Goal: Information Seeking & Learning: Learn about a topic

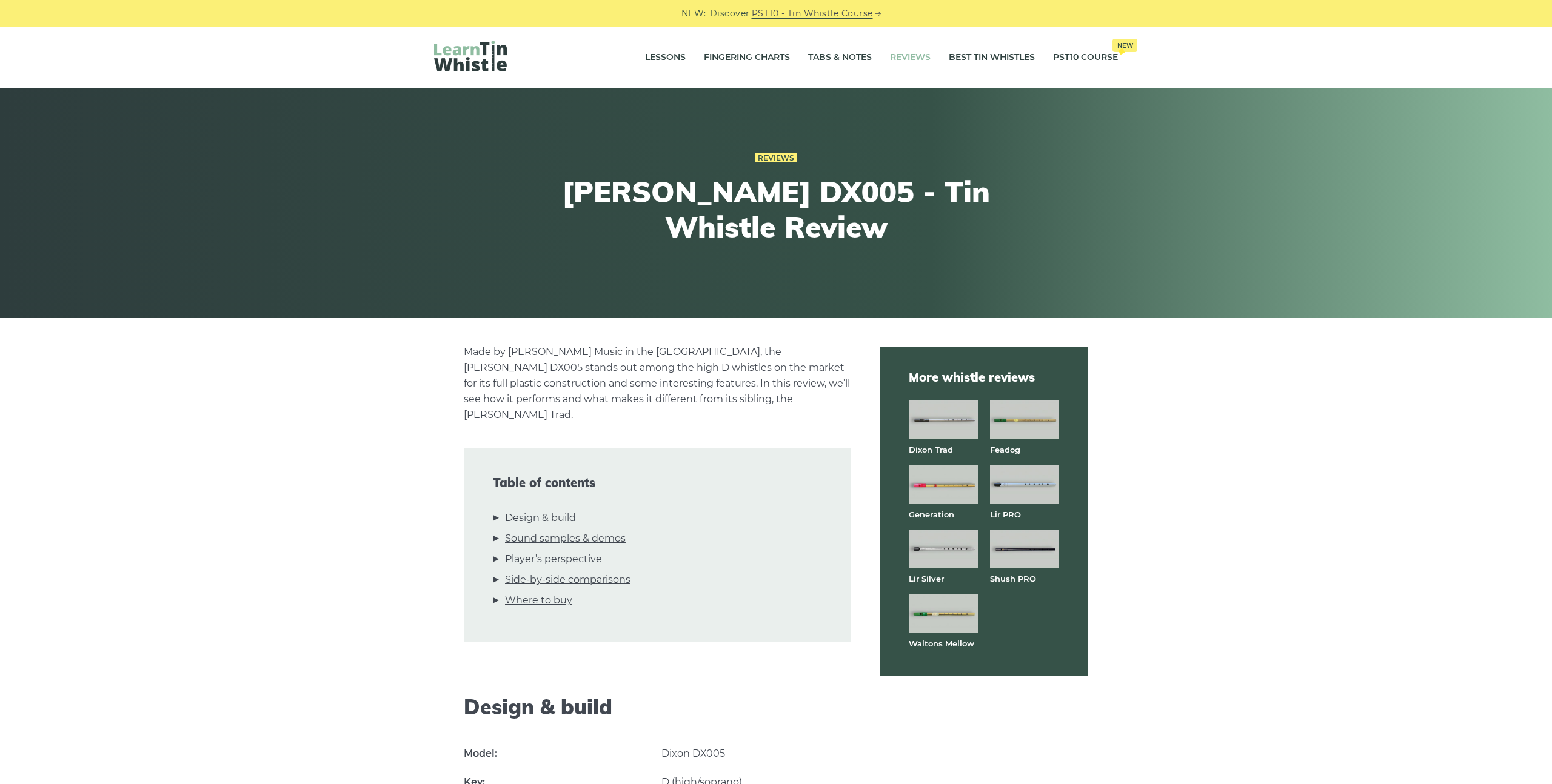
click at [918, 56] on link "Reviews" at bounding box center [910, 58] width 40 height 30
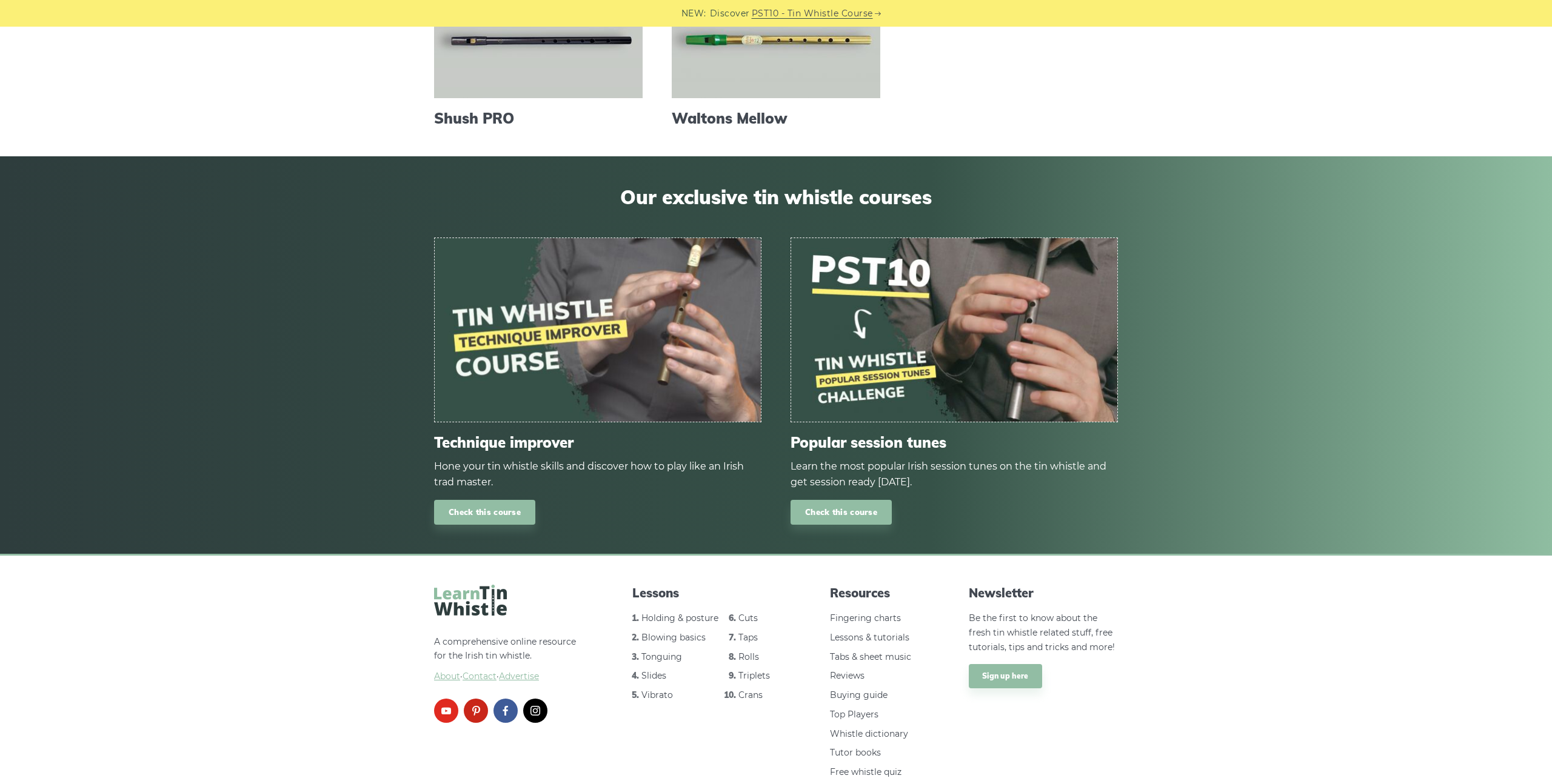
scroll to position [767, 0]
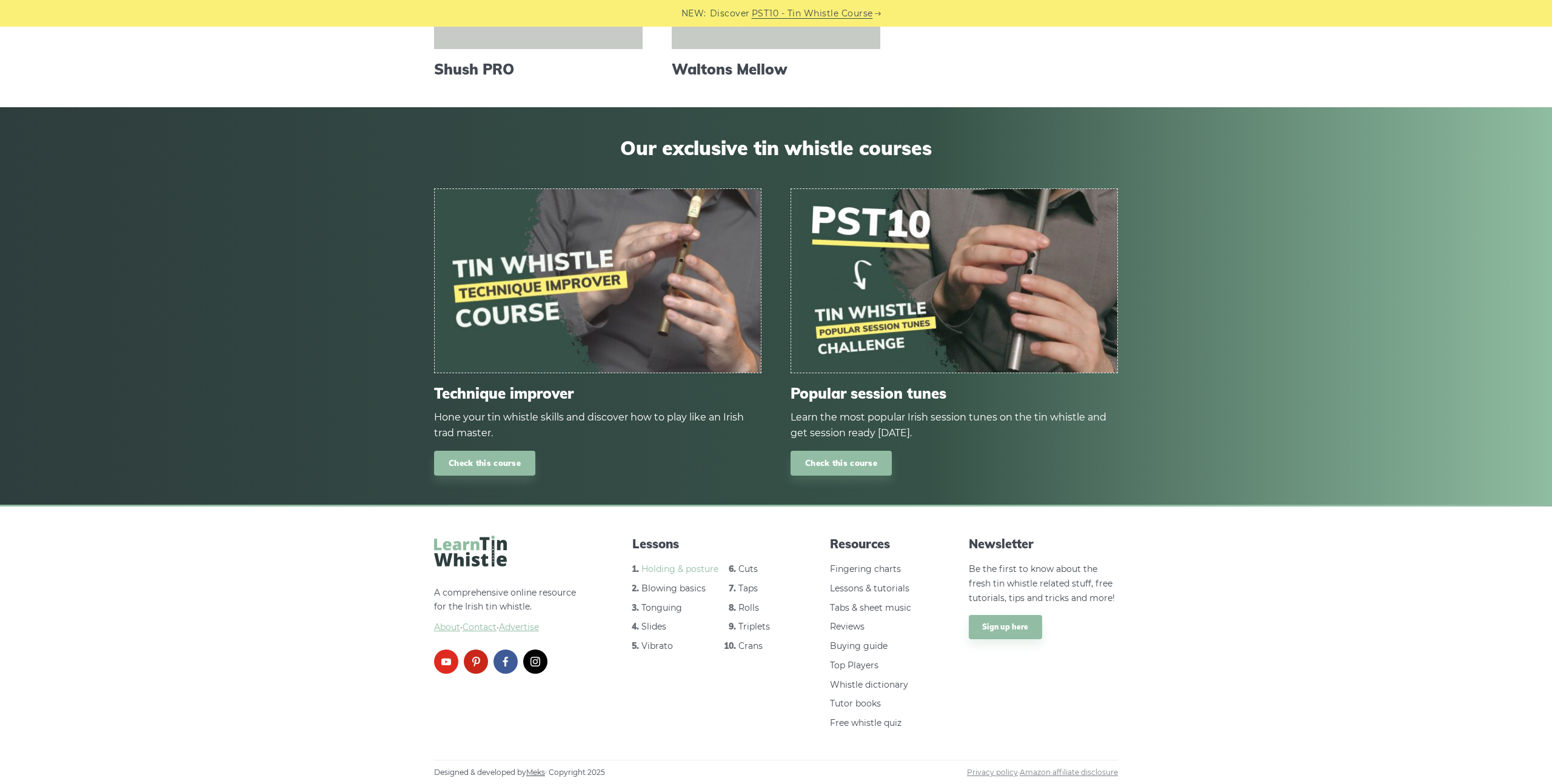
click at [679, 567] on link "Holding & posture" at bounding box center [680, 568] width 77 height 11
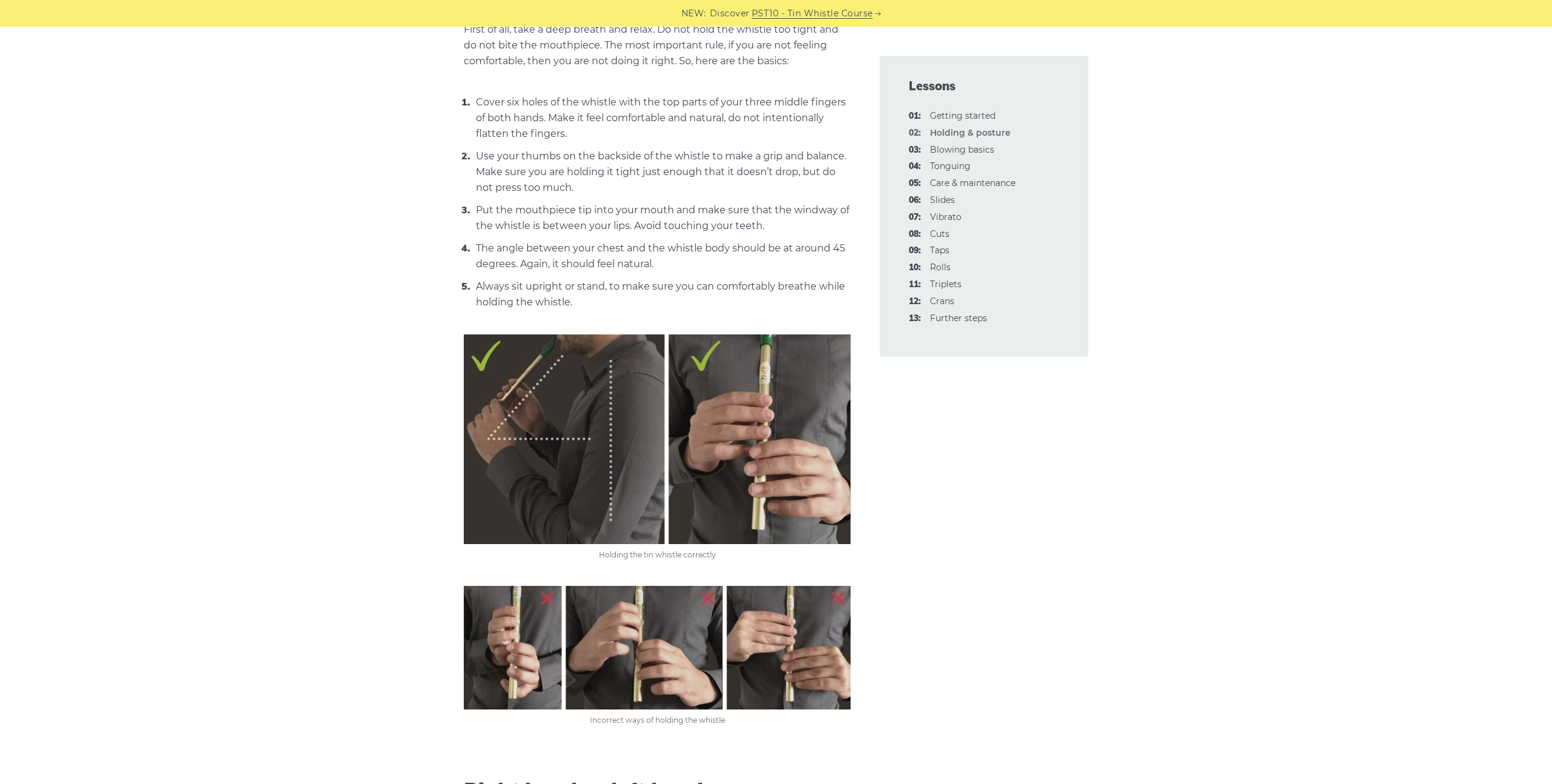
scroll to position [483, 0]
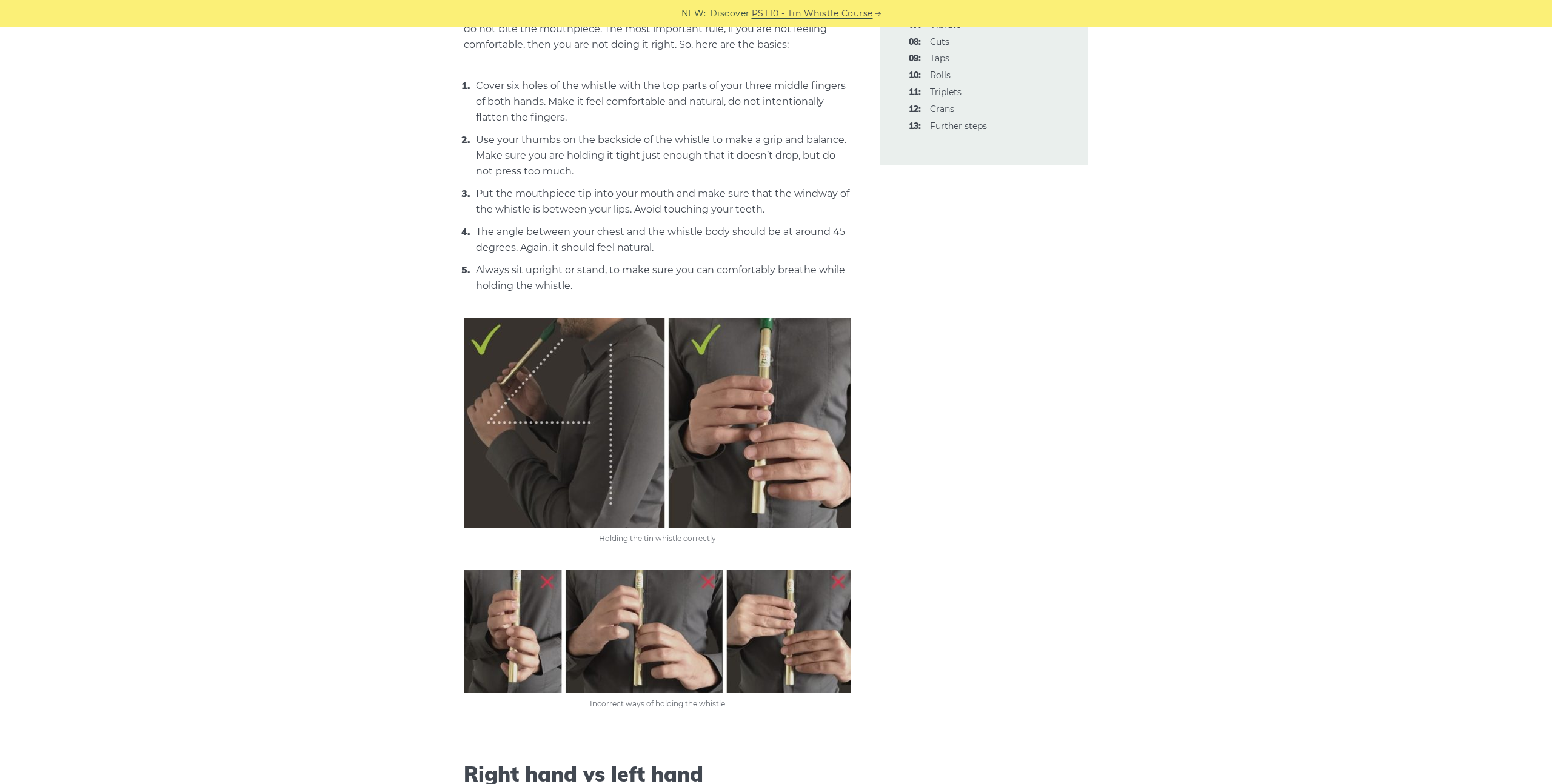
scroll to position [0, 0]
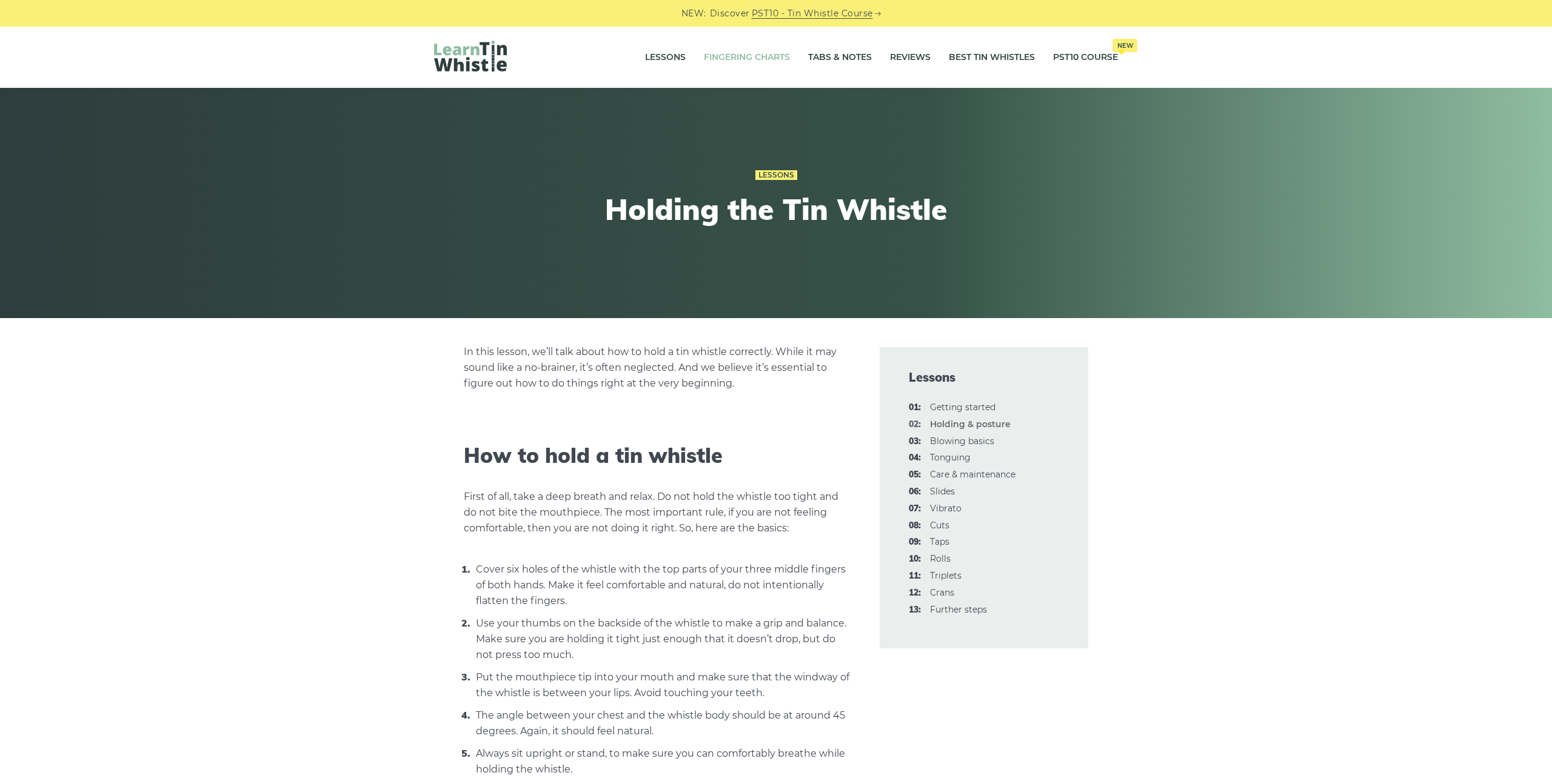
click at [750, 55] on link "Fingering Charts" at bounding box center [747, 58] width 87 height 30
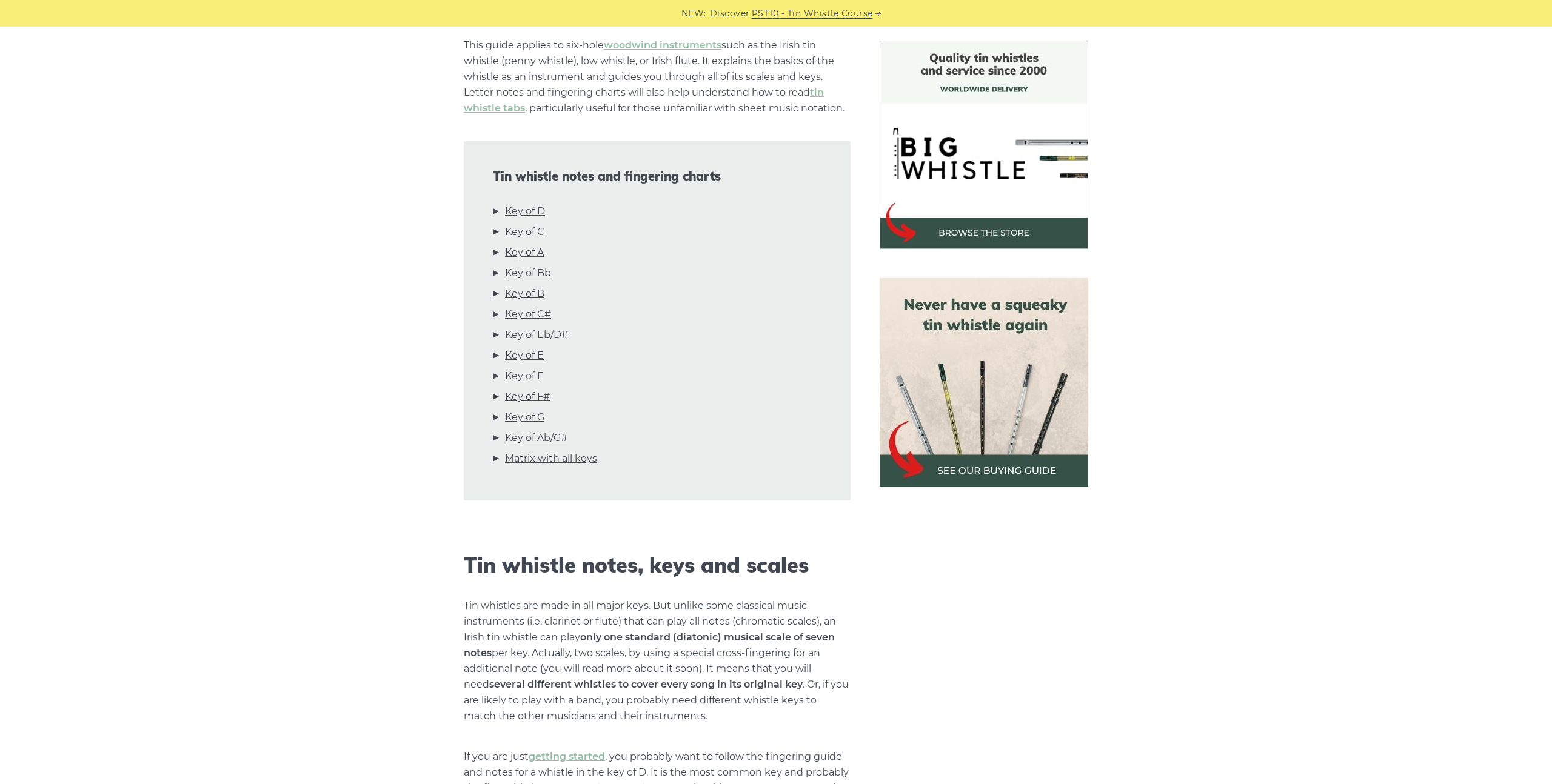
scroll to position [315, 0]
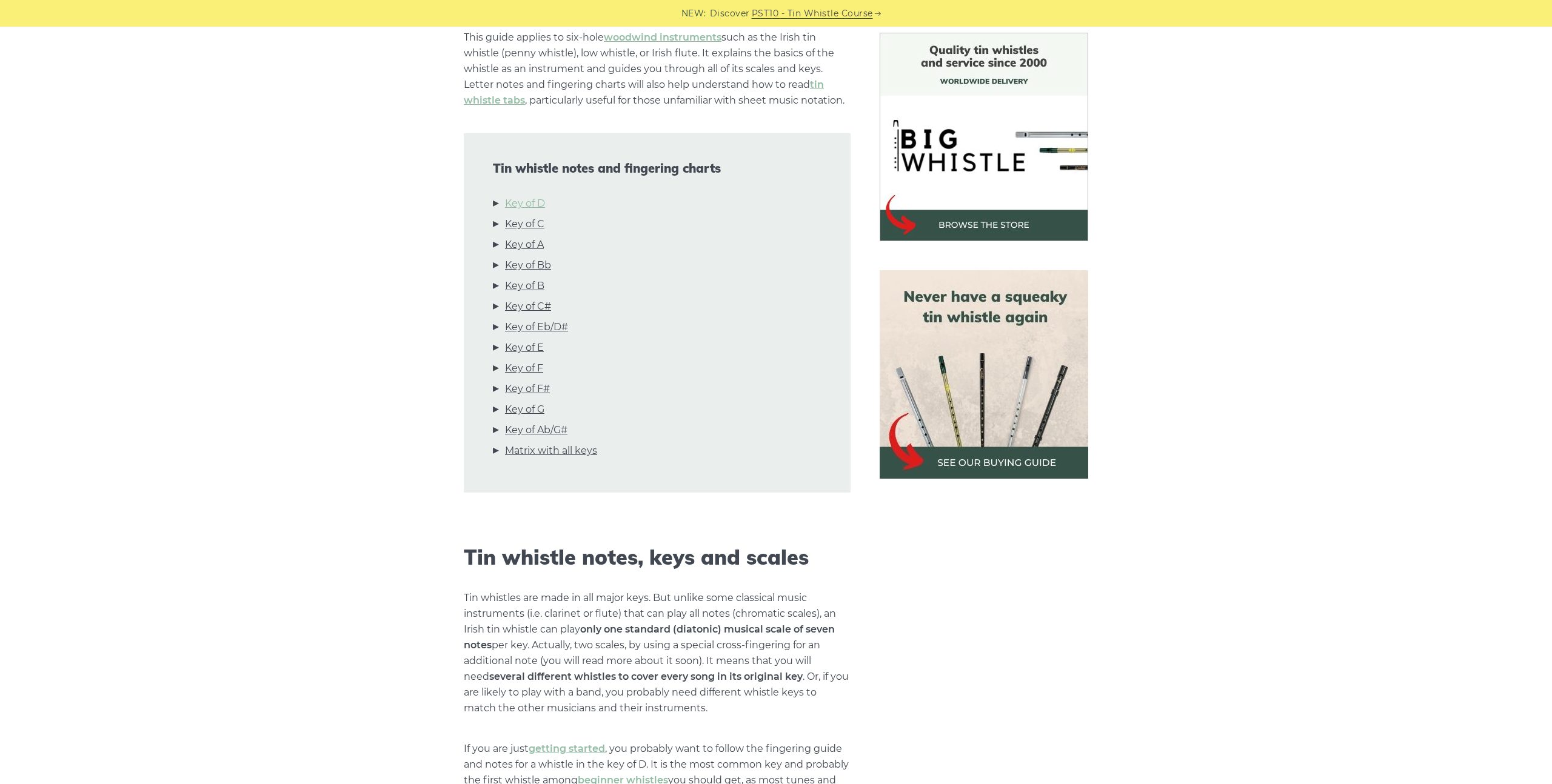
click at [534, 204] on link "Key of D" at bounding box center [525, 203] width 40 height 16
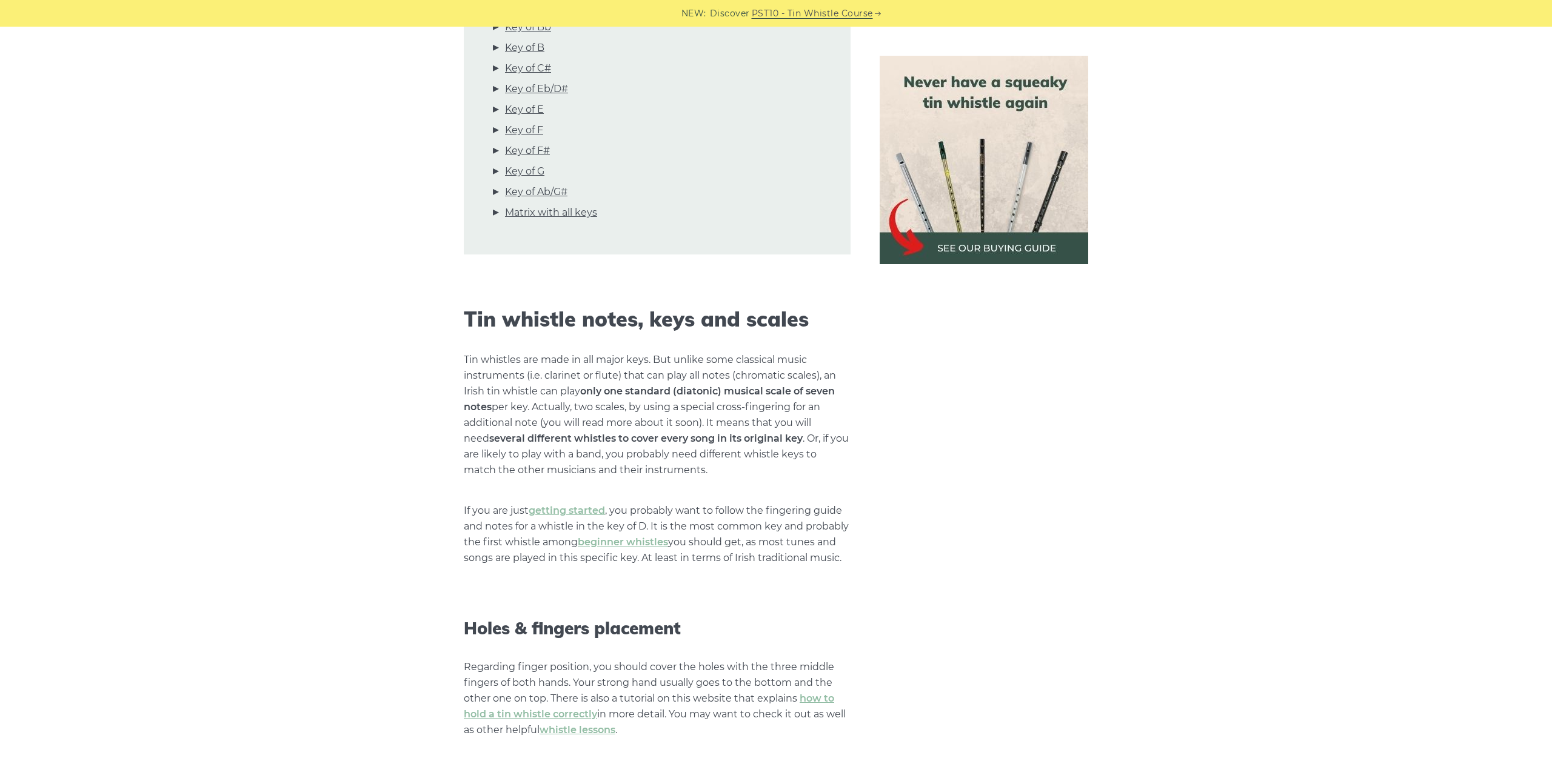
scroll to position [0, 0]
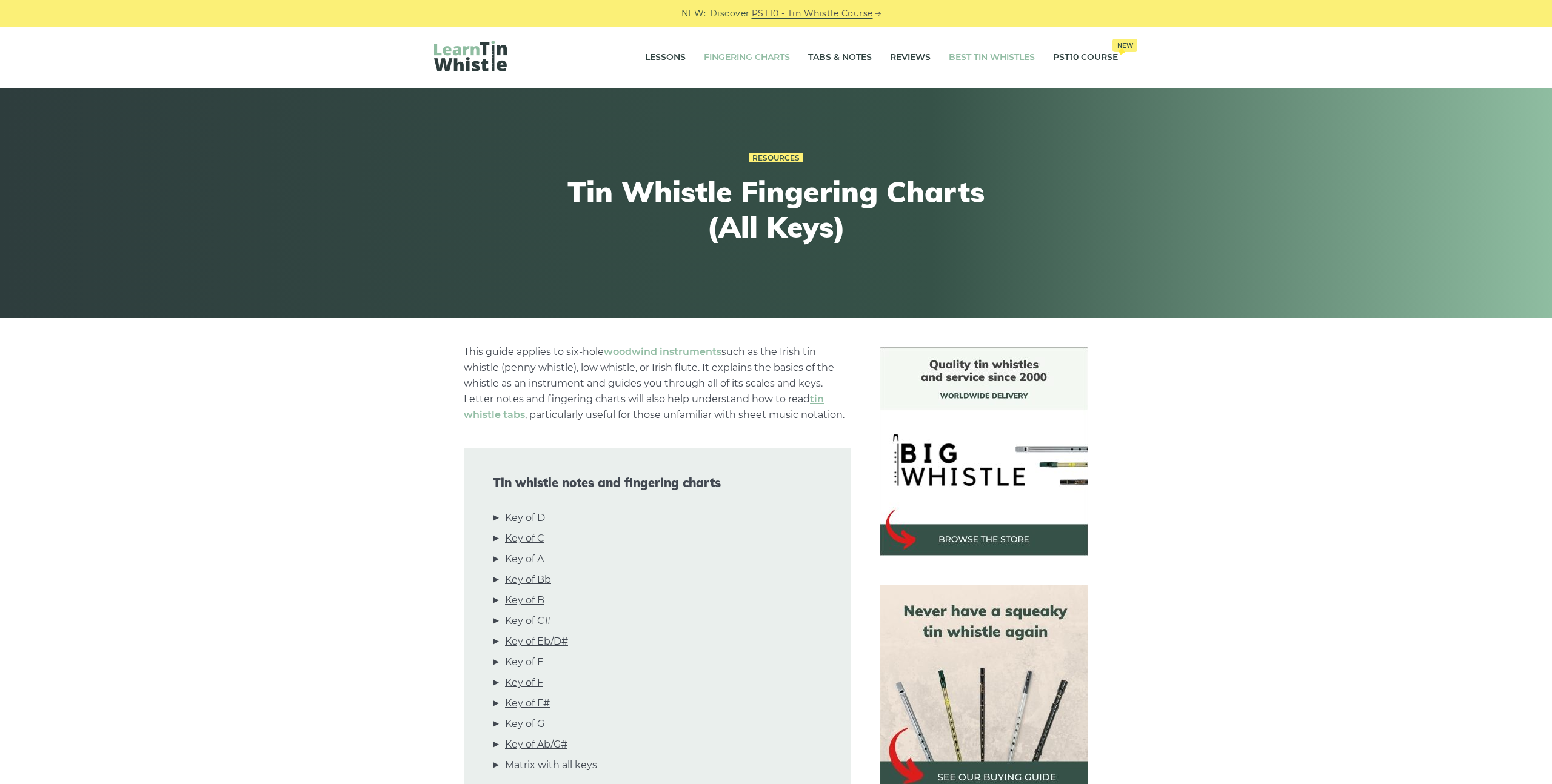
click at [1009, 55] on link "Best Tin Whistles" at bounding box center [992, 58] width 87 height 30
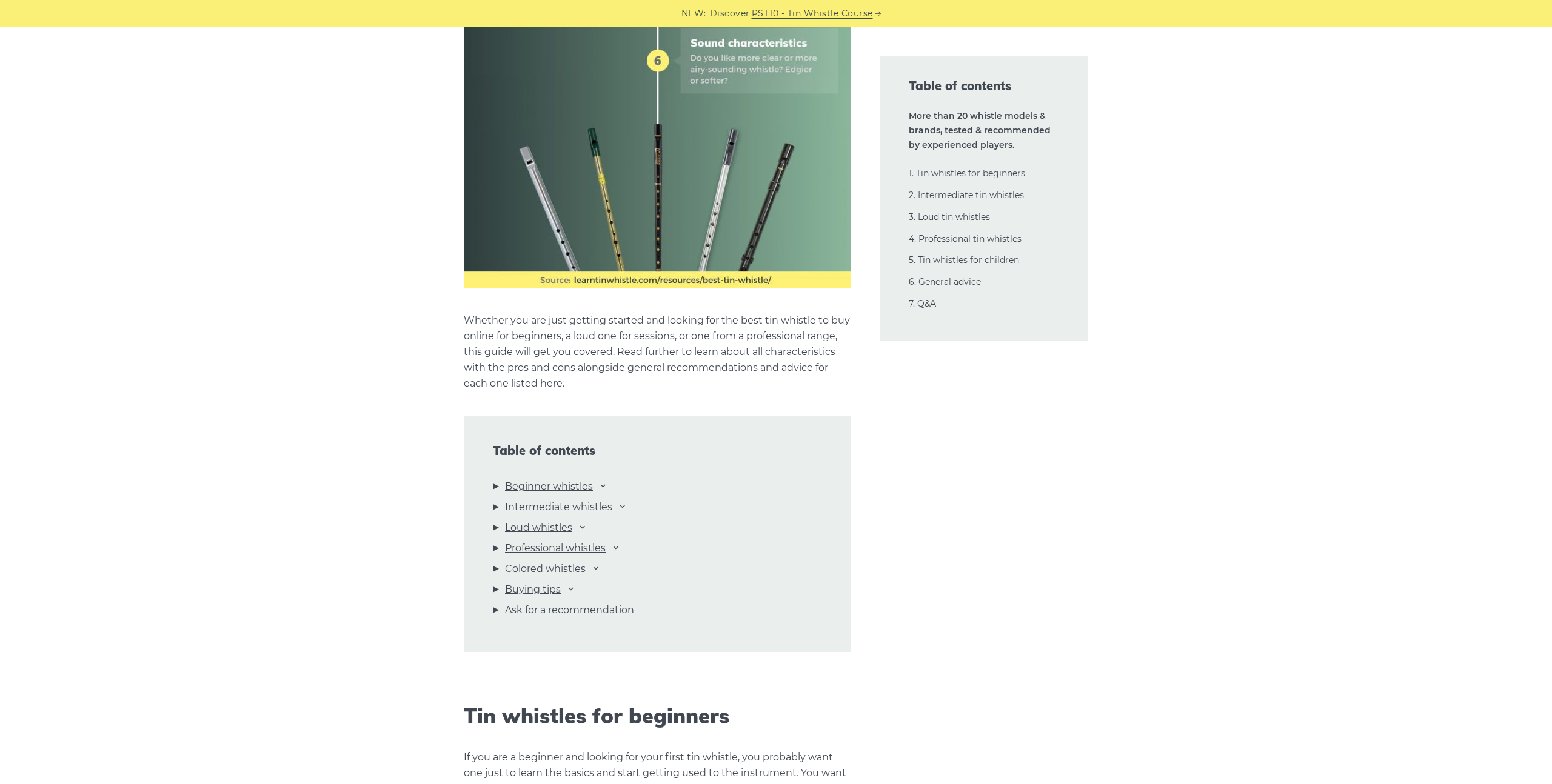
scroll to position [970, 0]
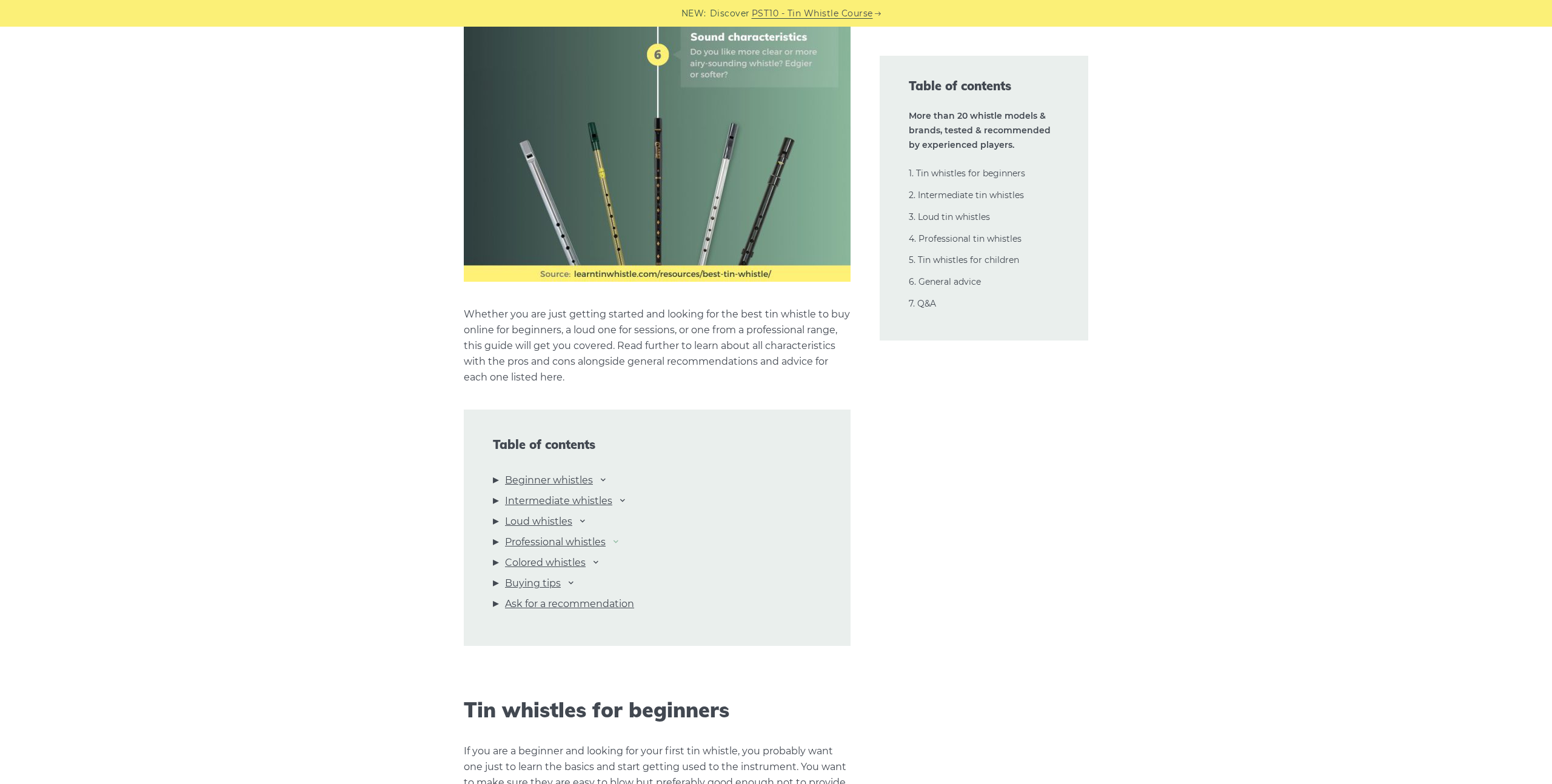
click at [618, 540] on icon at bounding box center [616, 541] width 10 height 10
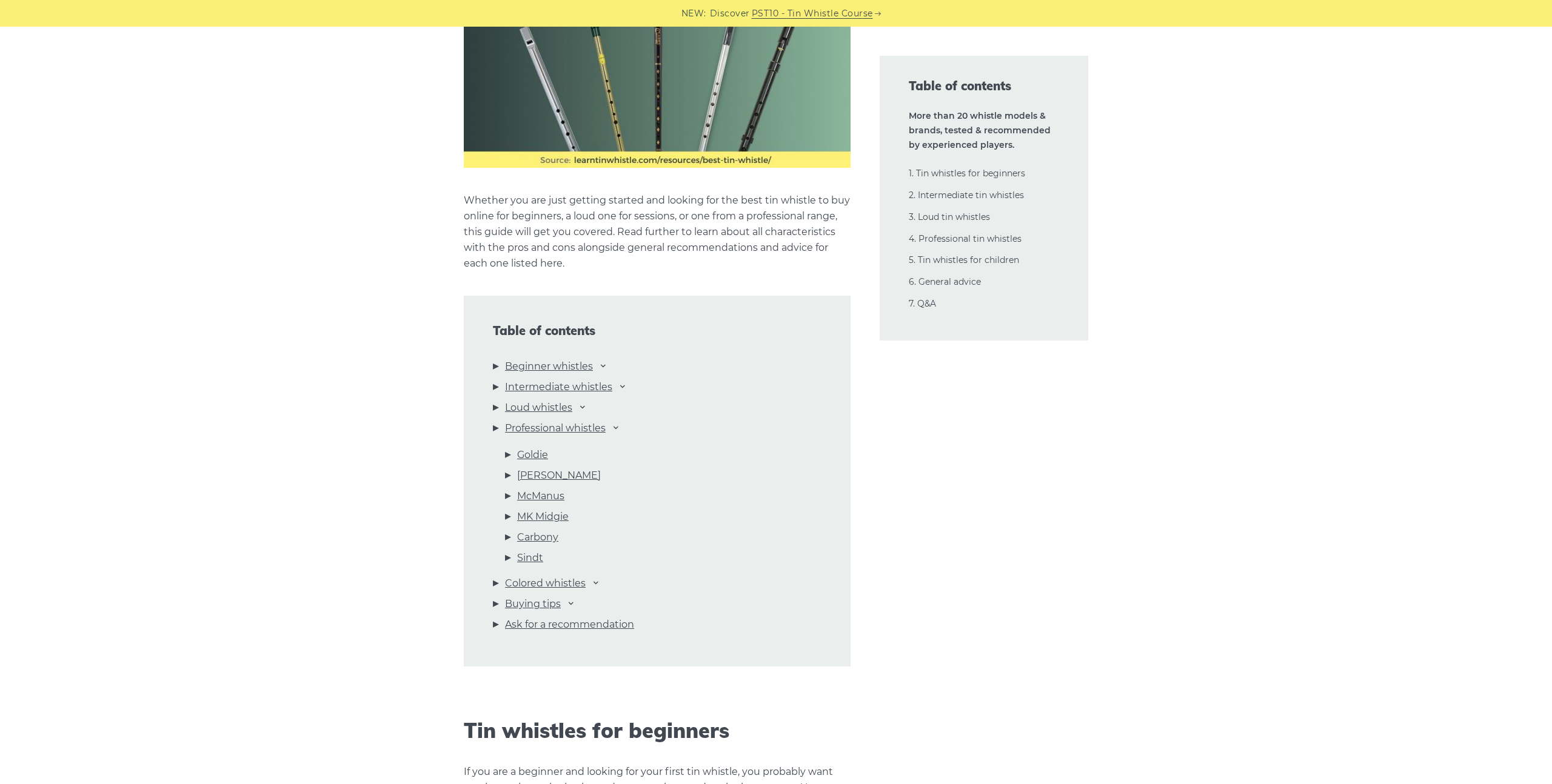
scroll to position [1090, 0]
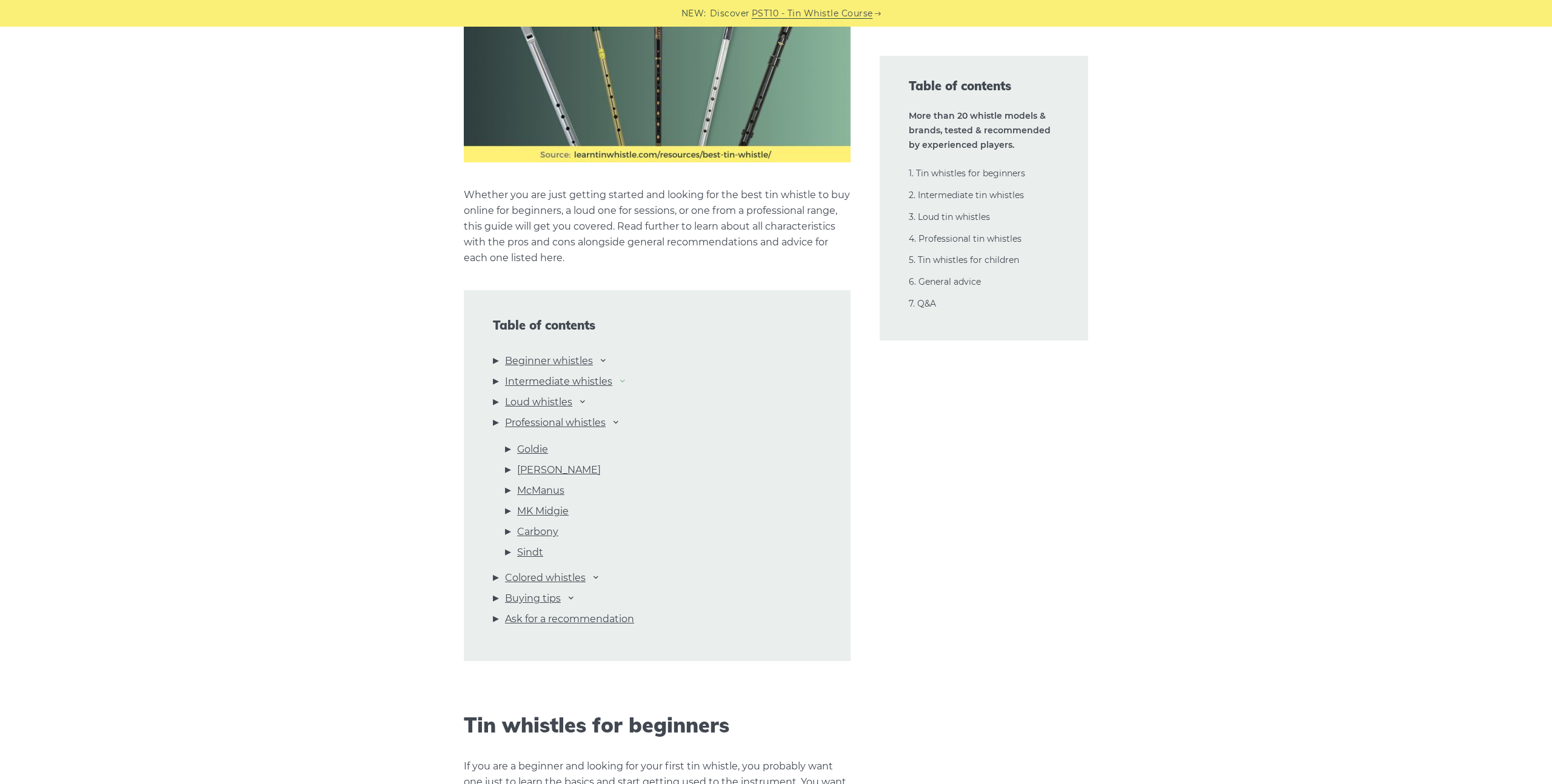
click at [621, 381] on icon at bounding box center [623, 381] width 10 height 10
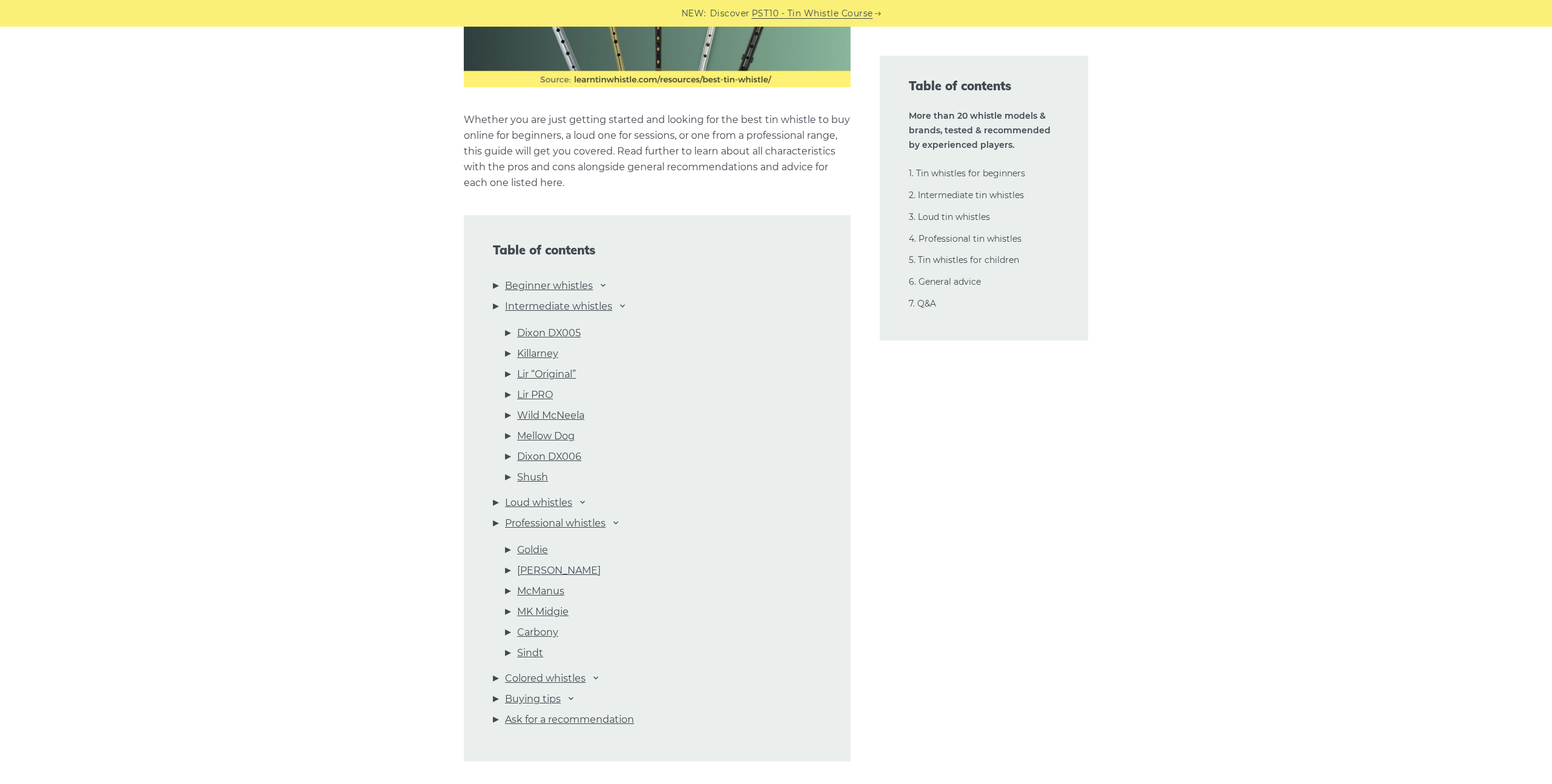
scroll to position [1166, 0]
click at [509, 374] on li "Lir “Original”" at bounding box center [663, 376] width 317 height 21
click at [546, 352] on link "Killarney" at bounding box center [537, 353] width 41 height 16
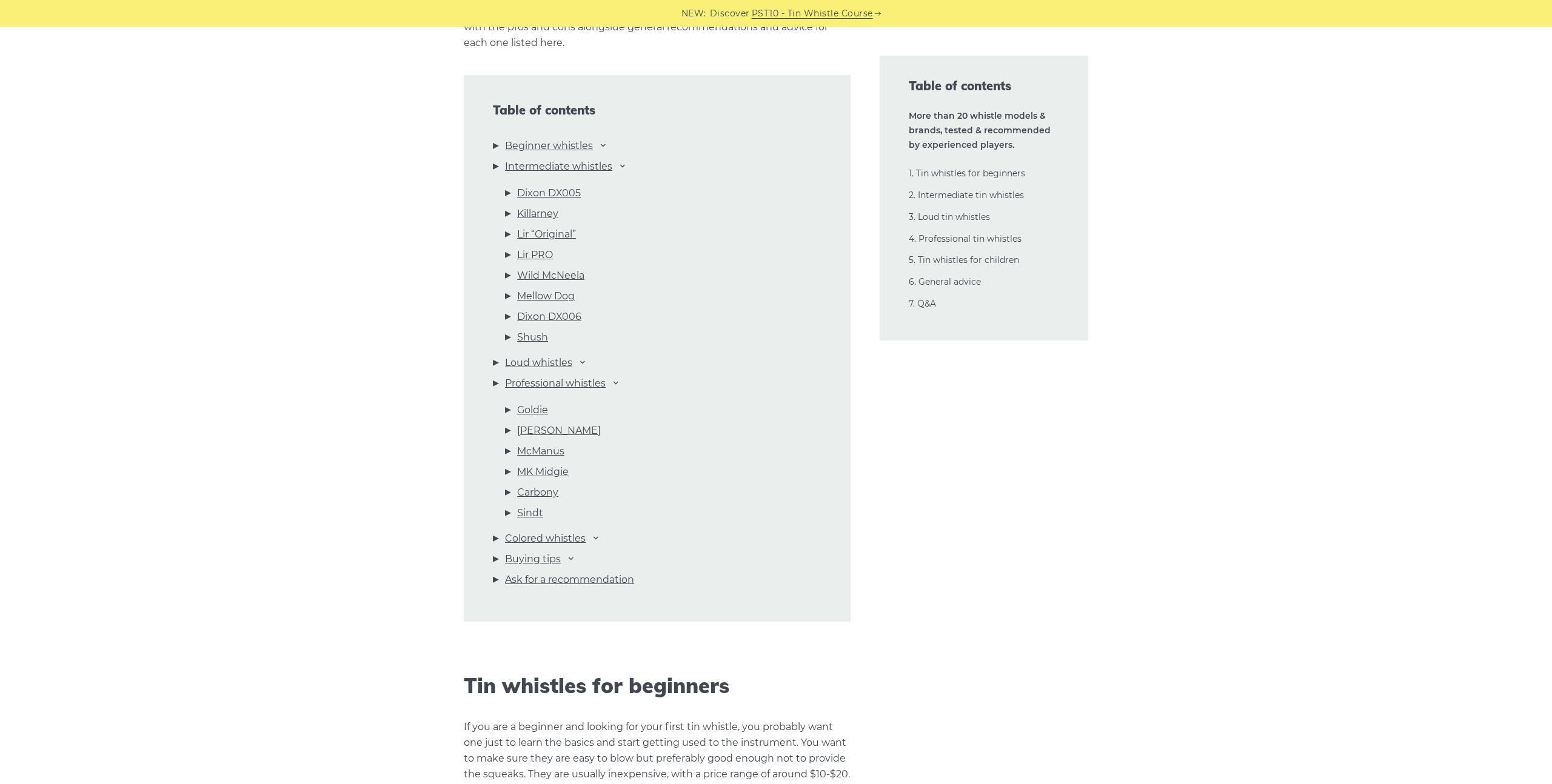
scroll to position [1308, 0]
click at [577, 380] on link "Professional whistles" at bounding box center [555, 380] width 101 height 16
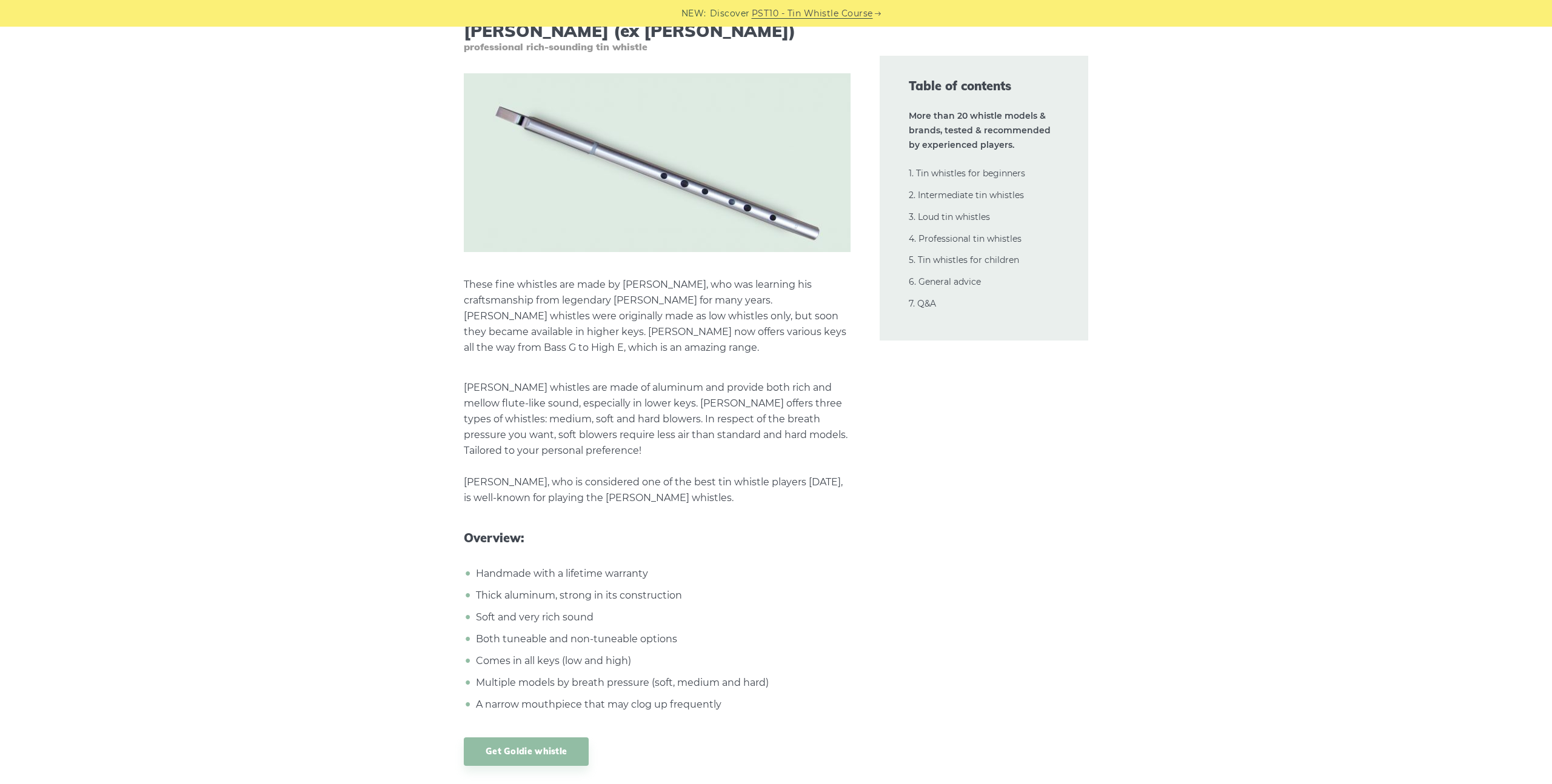
scroll to position [17178, 0]
click at [547, 735] on link "Get Goldie whistle" at bounding box center [526, 750] width 125 height 29
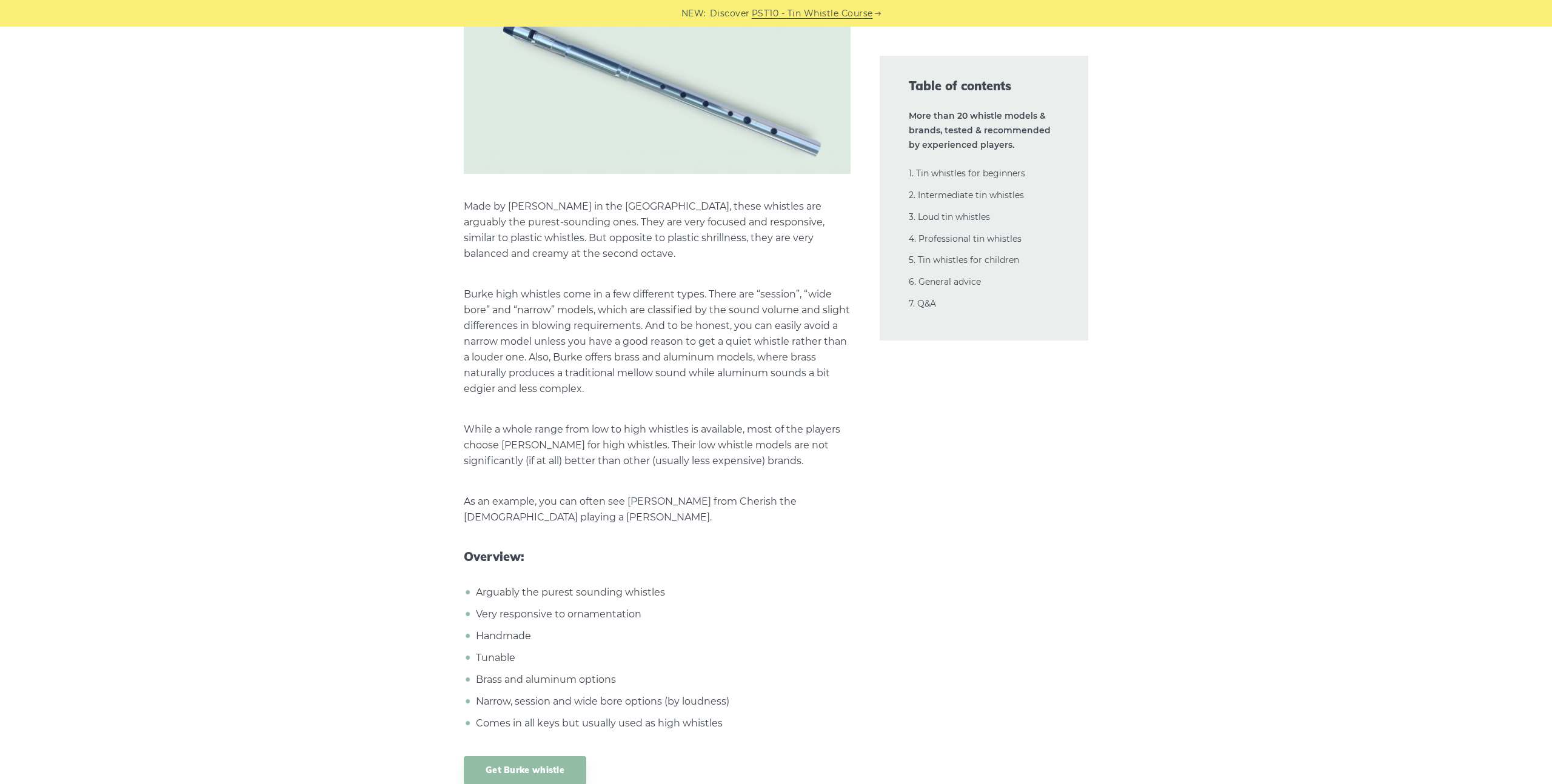
scroll to position [18059, 0]
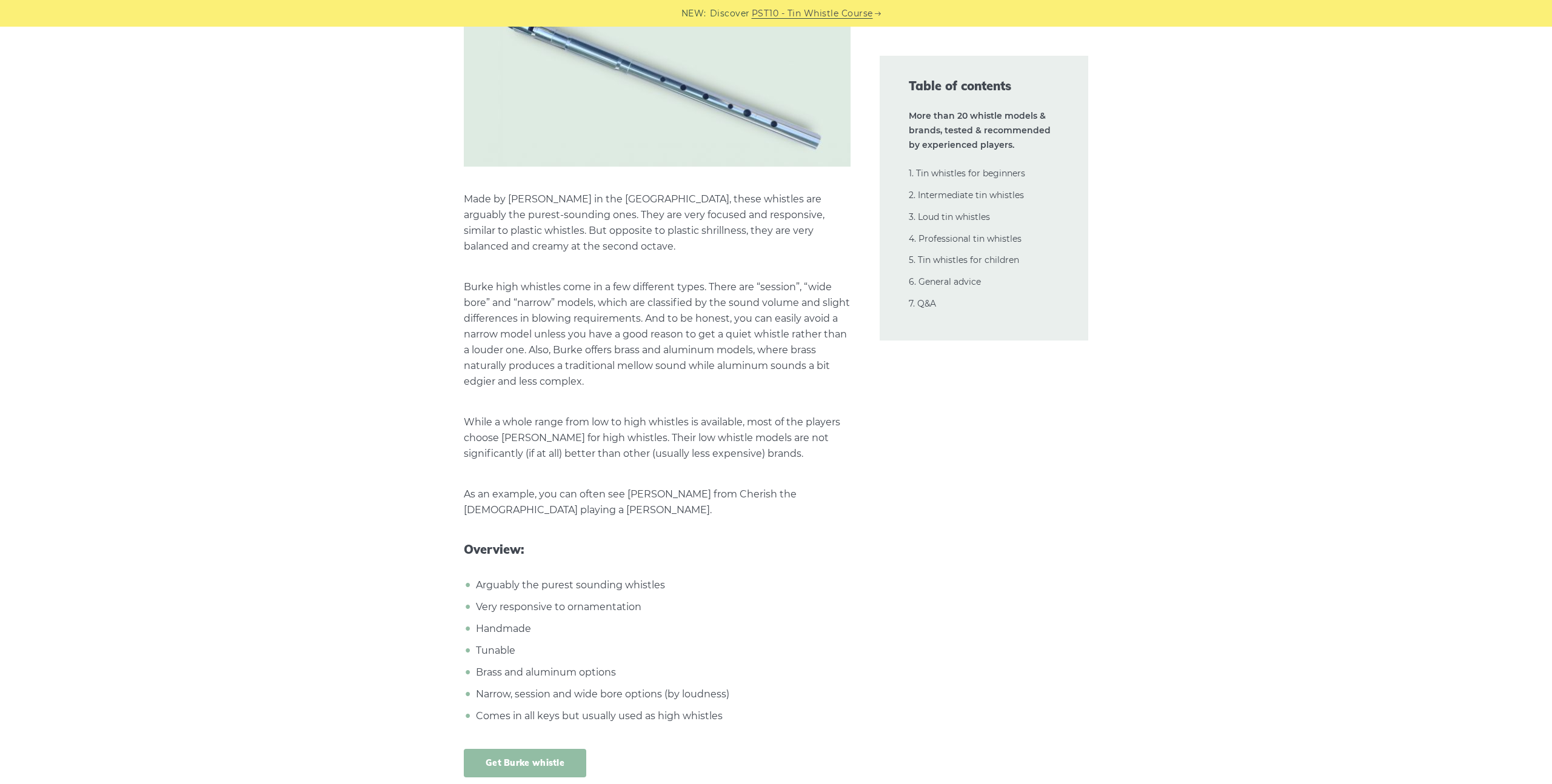
click at [540, 749] on link "Get Burke whistle" at bounding box center [525, 763] width 123 height 29
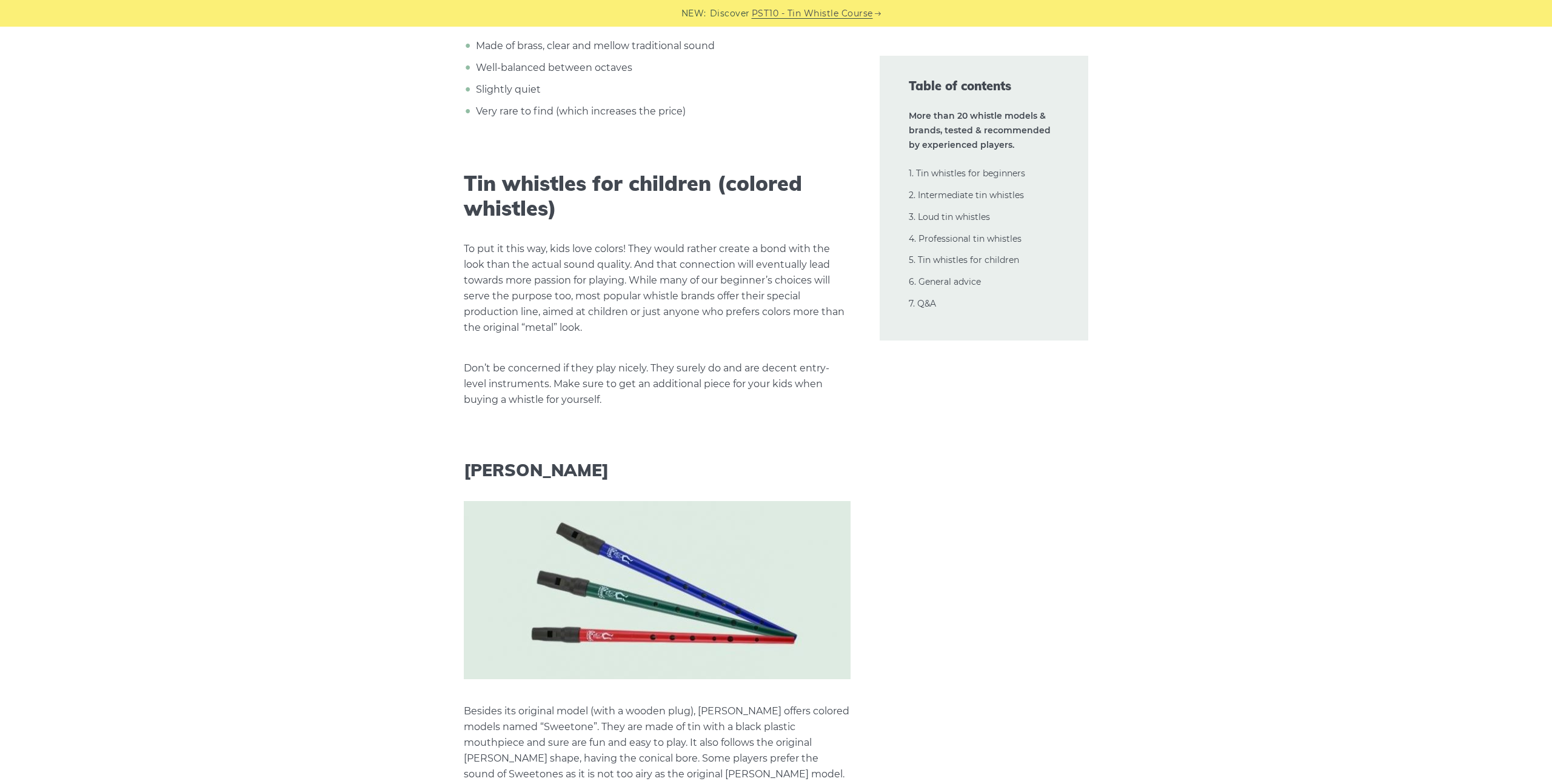
scroll to position [21620, 0]
